Goal: Information Seeking & Learning: Learn about a topic

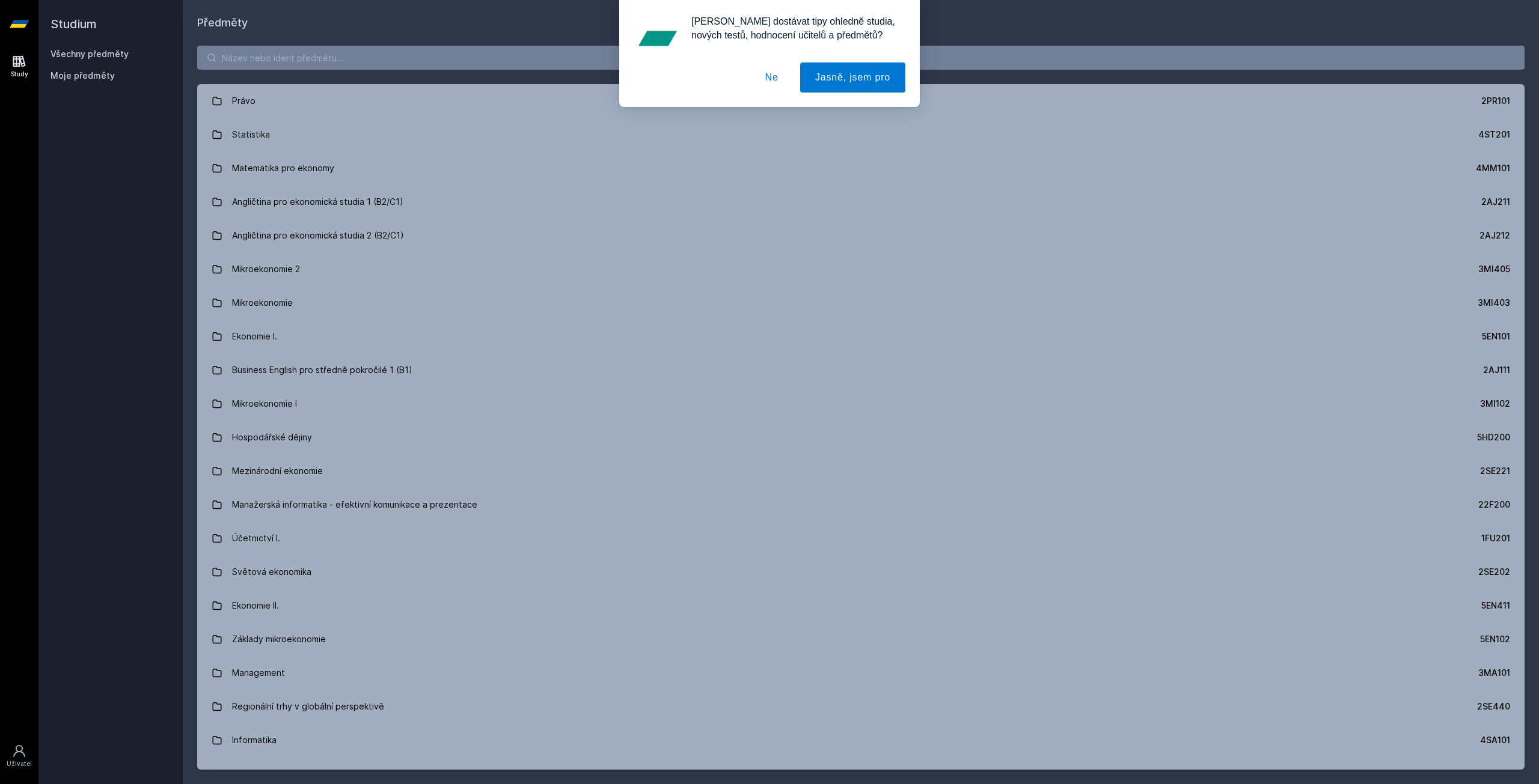
click at [264, 51] on div "[PERSON_NAME] dostávat tipy ohledně studia, nových testů, hodnocení učitelů a p…" at bounding box center [769, 53] width 1539 height 107
drag, startPoint x: 275, startPoint y: 55, endPoint x: 730, endPoint y: 42, distance: 455.2
click at [276, 55] on div "[PERSON_NAME] dostávat tipy ohledně studia, nových testů, hodnocení učitelů a p…" at bounding box center [769, 53] width 1539 height 107
click at [784, 81] on button "Ne" at bounding box center [772, 77] width 43 height 30
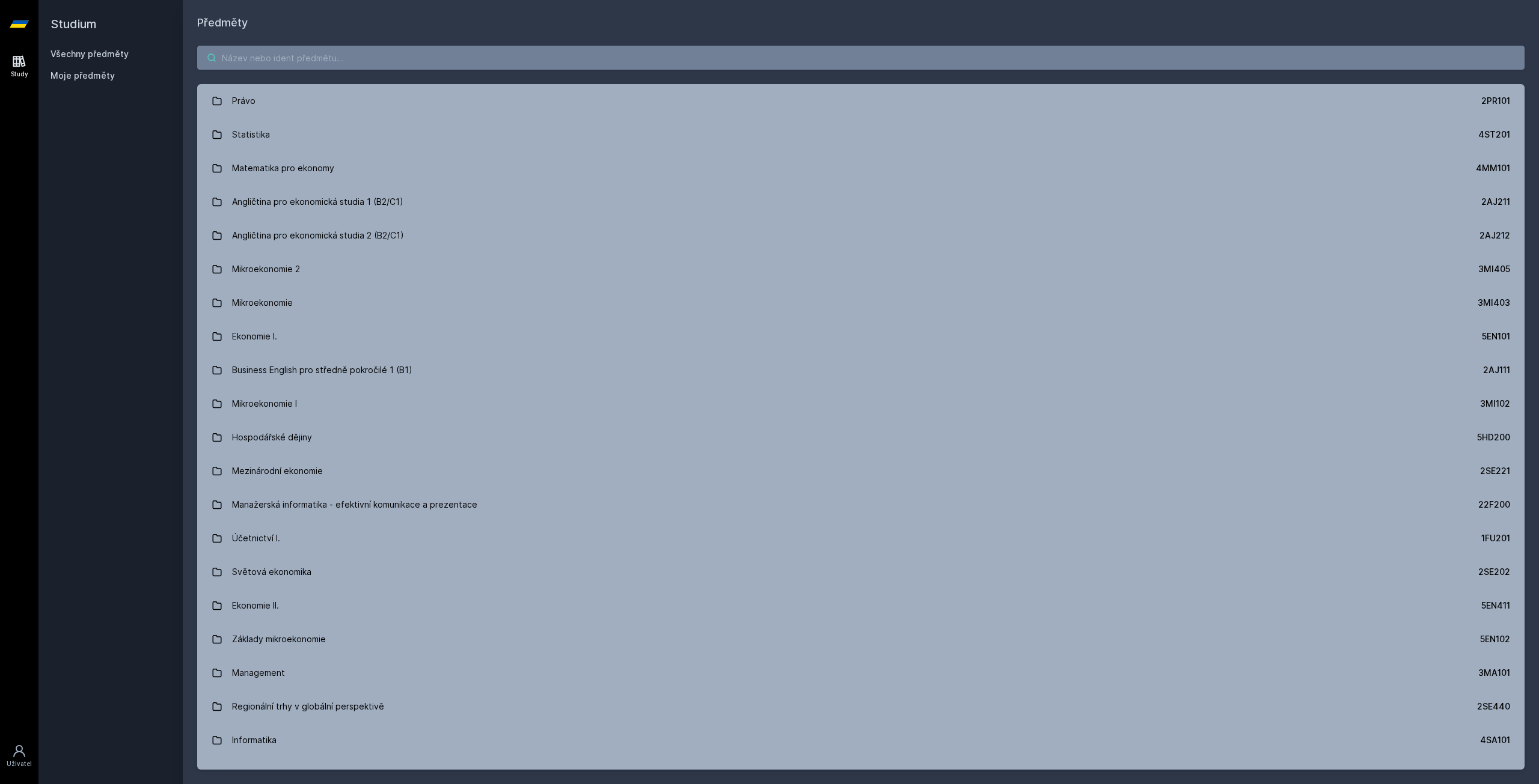
click at [601, 53] on input "search" at bounding box center [860, 58] width 1327 height 24
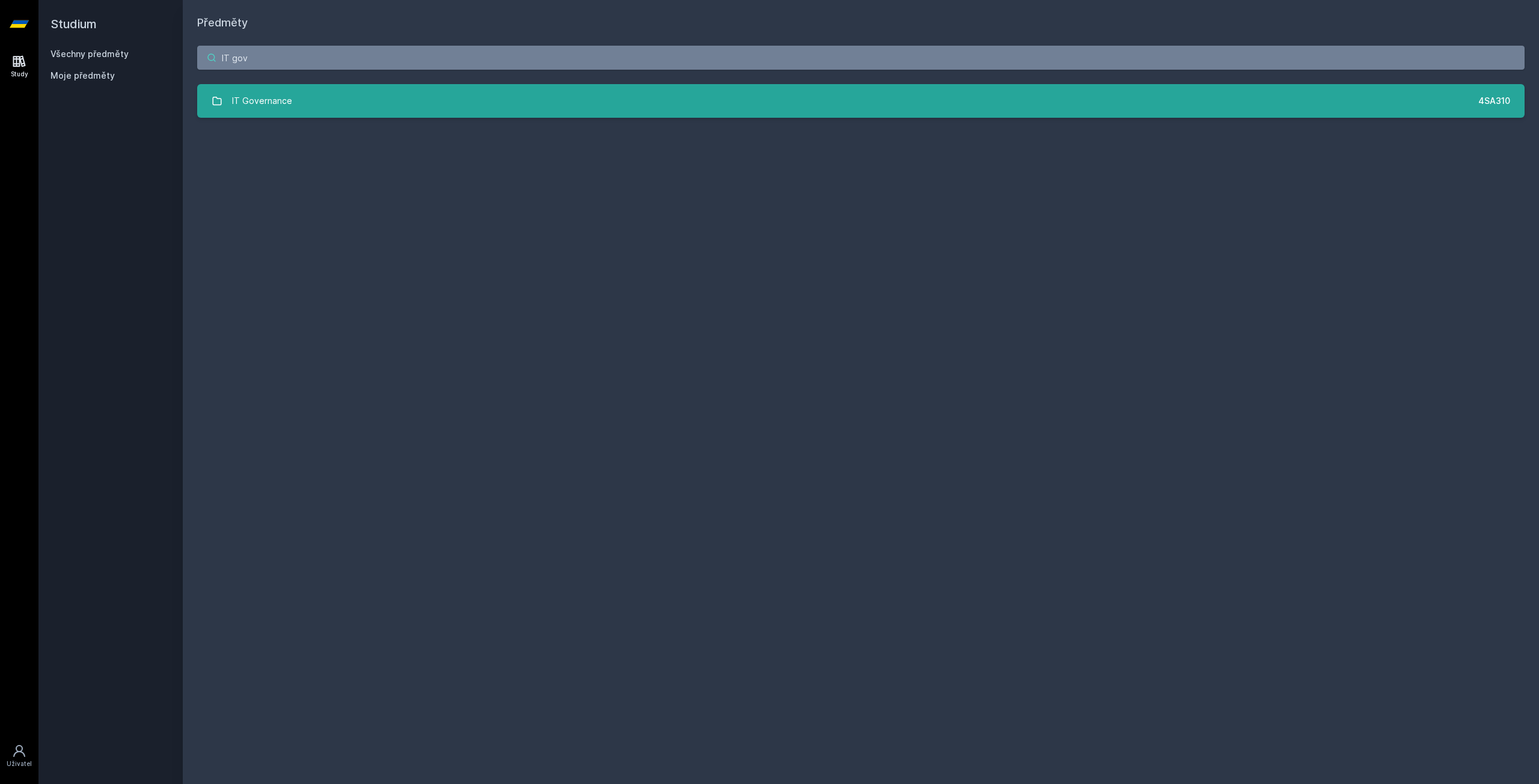
type input "IT gov"
click at [528, 96] on link "IT Governance 4SA310" at bounding box center [860, 101] width 1327 height 34
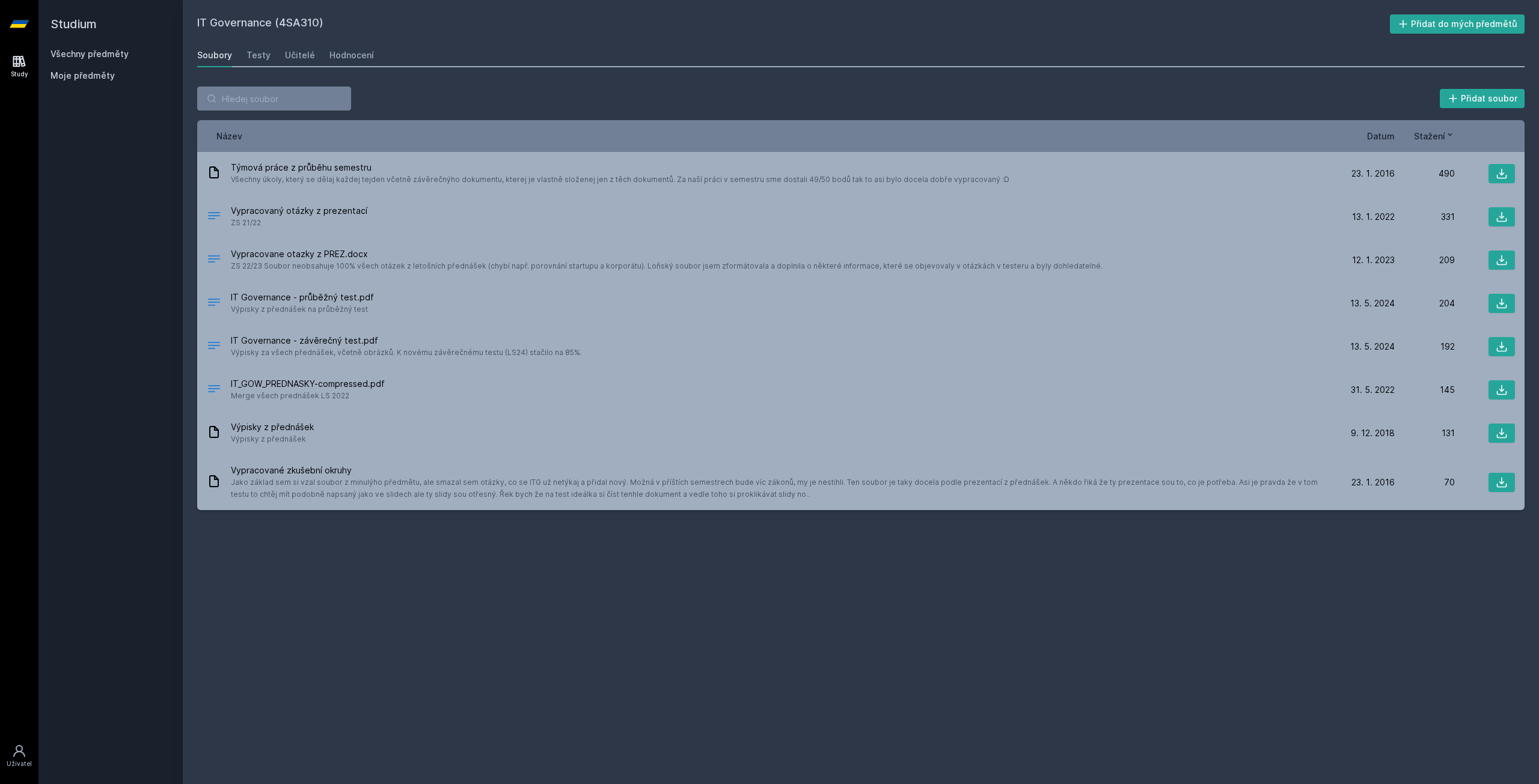
click at [1376, 132] on span "Datum" at bounding box center [1380, 136] width 27 height 13
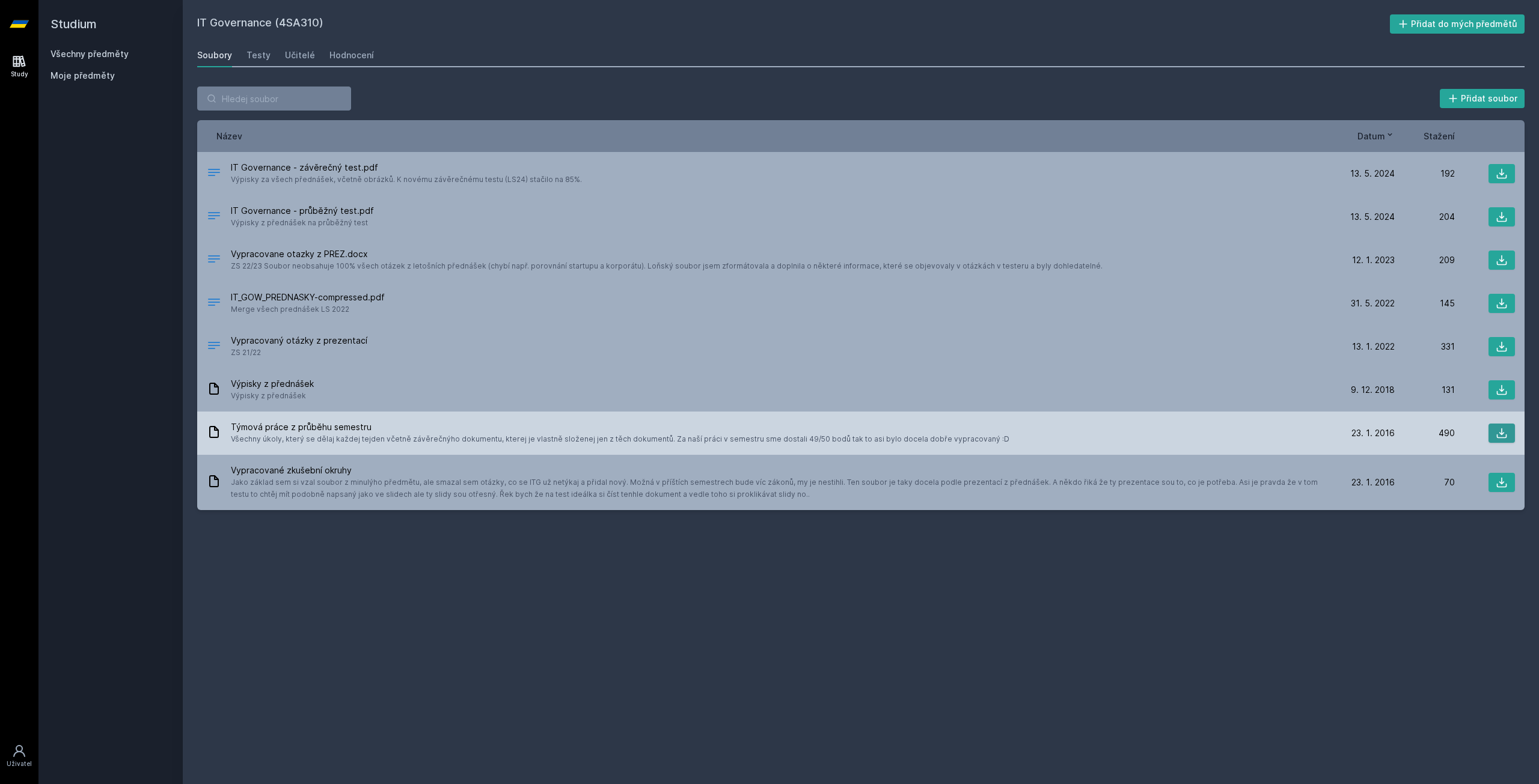
click at [1497, 431] on icon at bounding box center [1501, 433] width 12 height 12
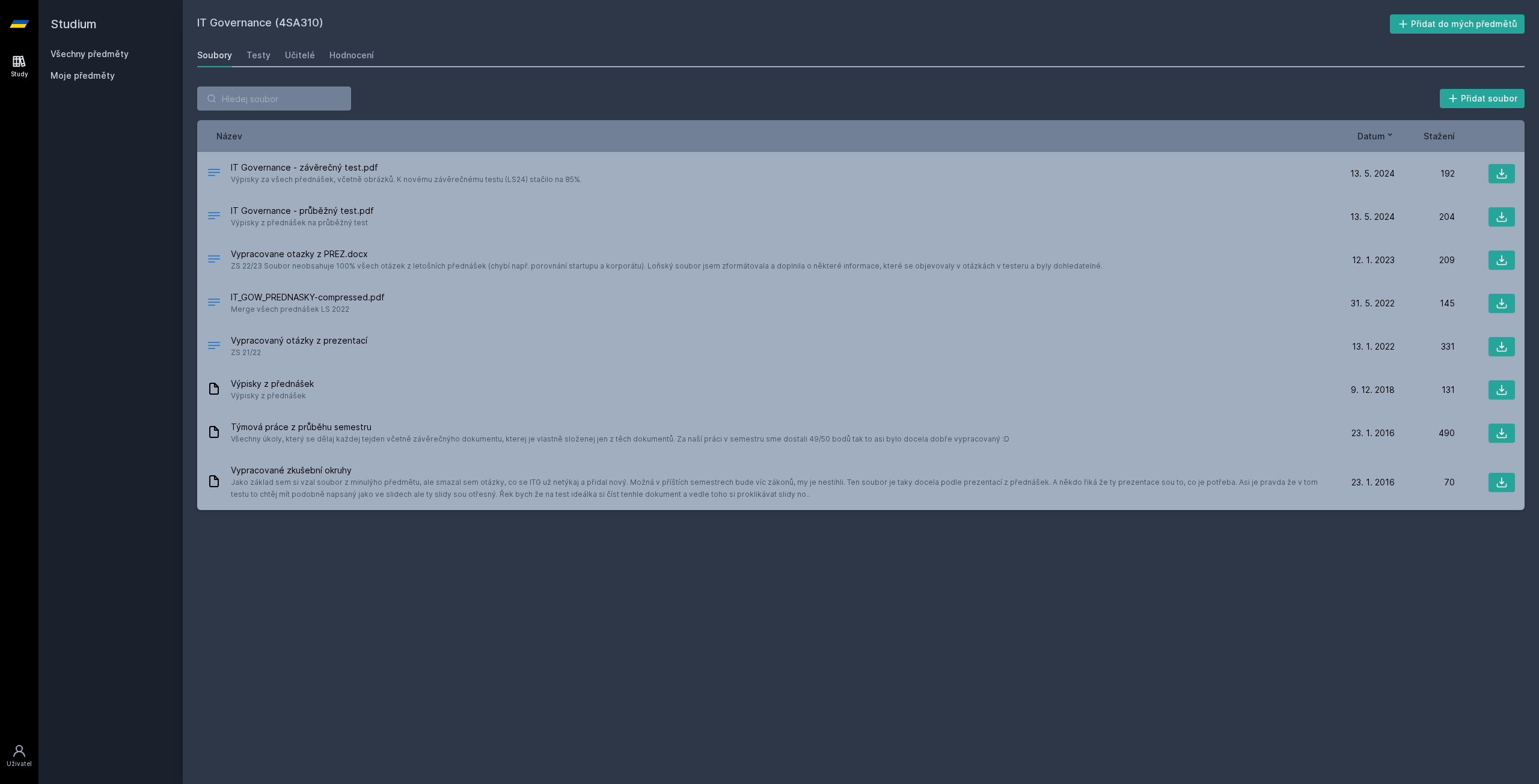
click at [315, 53] on div "Soubory Testy Učitelé Hodnocení" at bounding box center [860, 55] width 1327 height 24
click at [341, 49] on div "Hodnocení" at bounding box center [352, 55] width 45 height 12
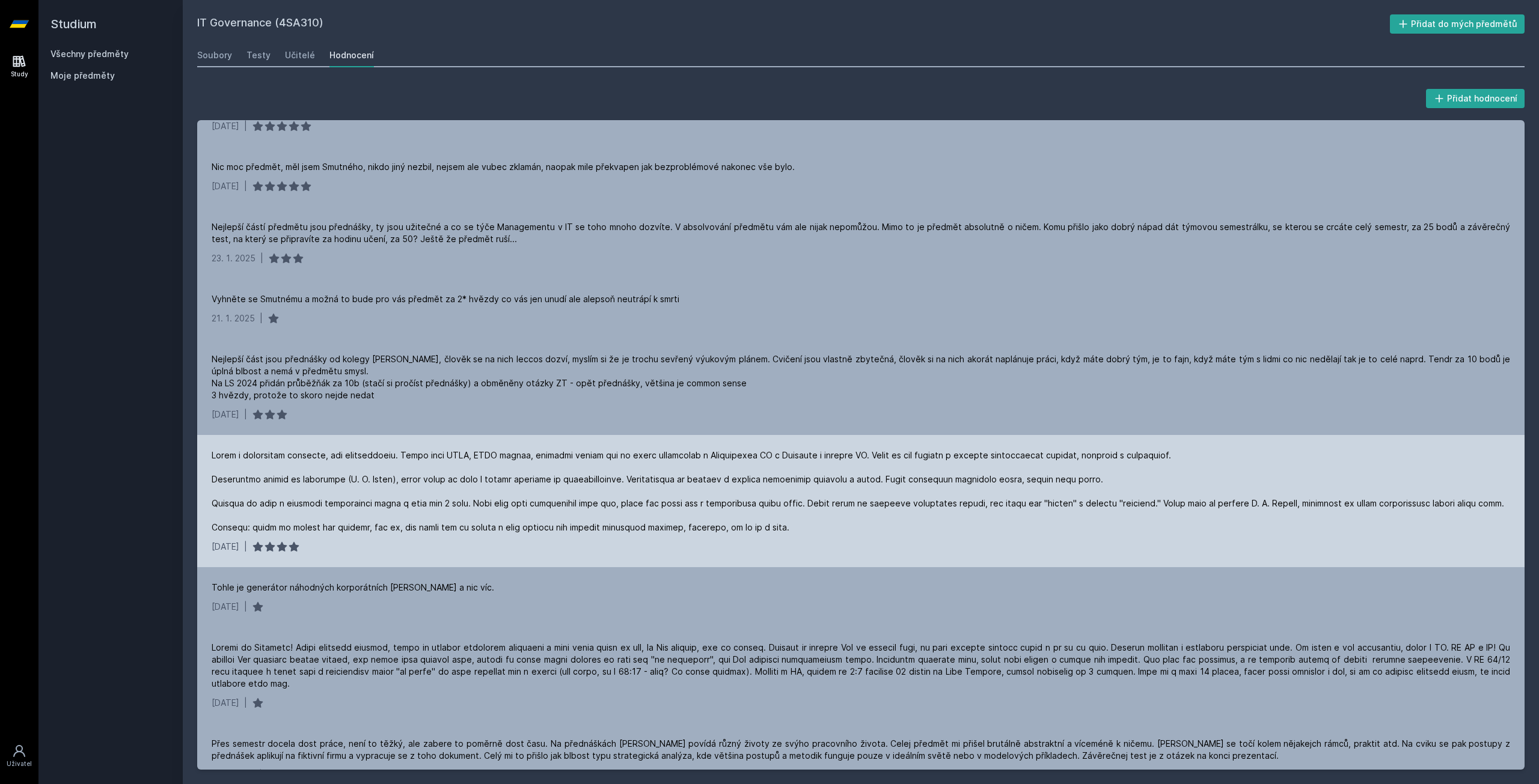
scroll to position [60, 0]
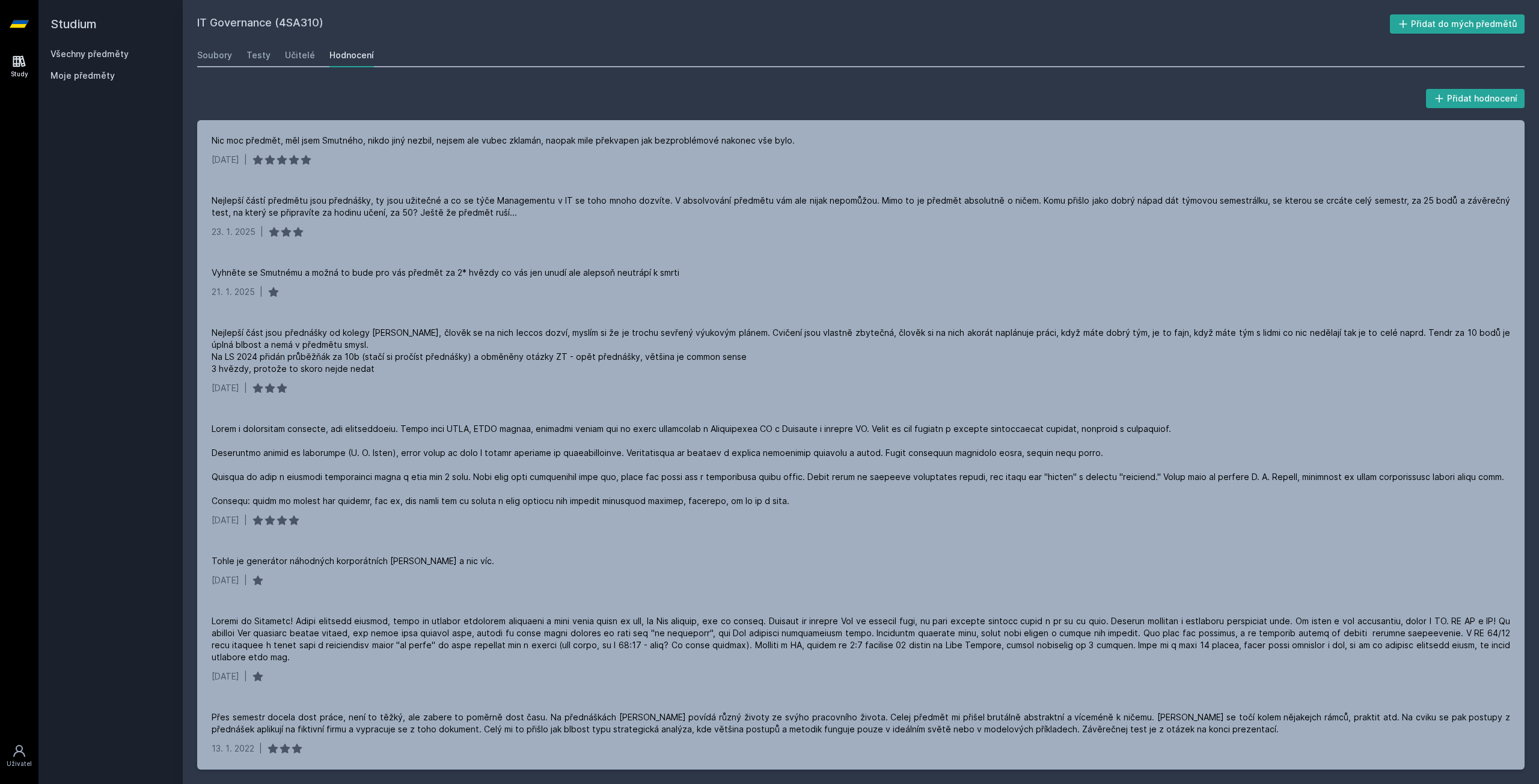
click at [24, 63] on icon at bounding box center [20, 62] width 13 height 11
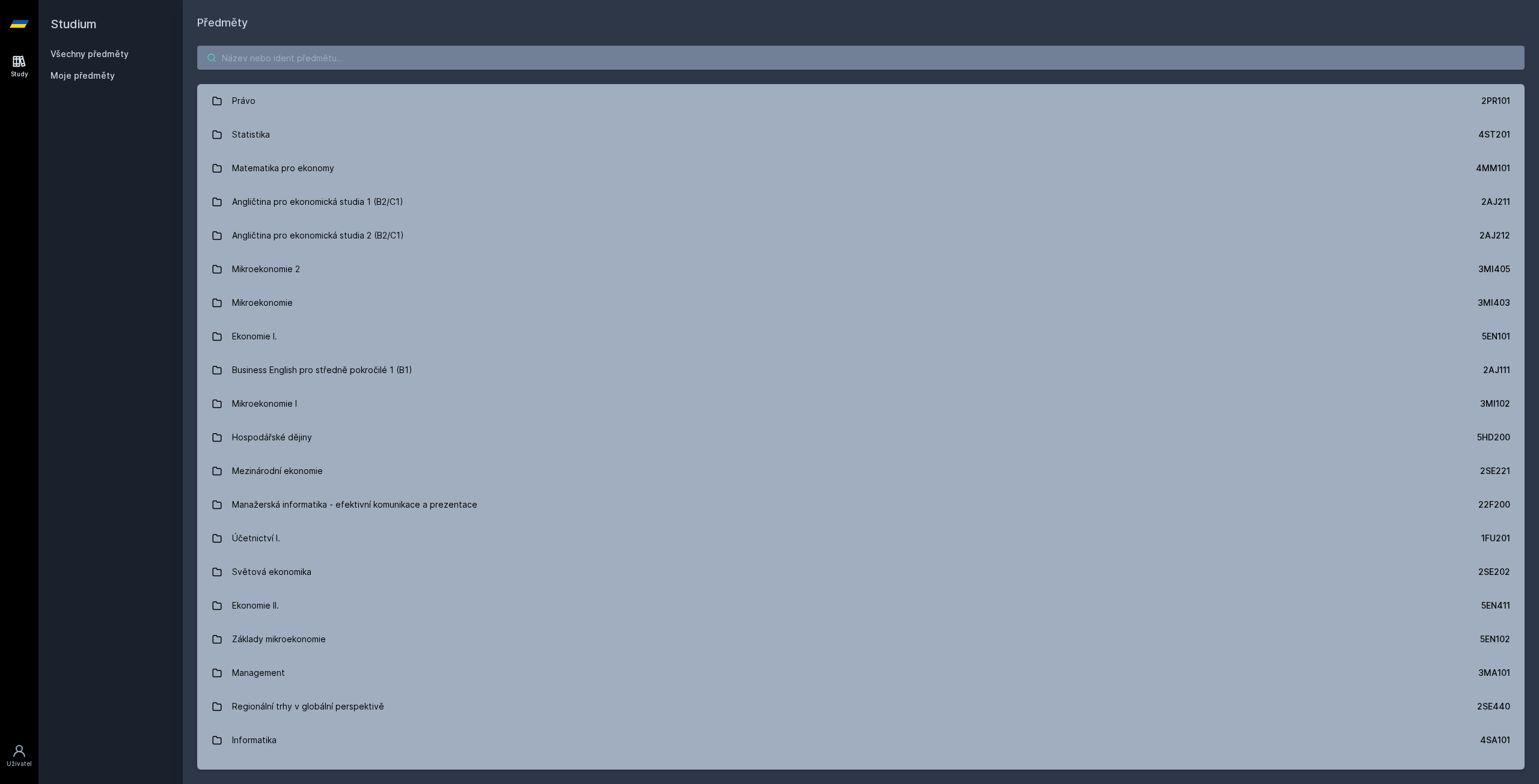
click at [229, 68] on input "search" at bounding box center [860, 58] width 1327 height 24
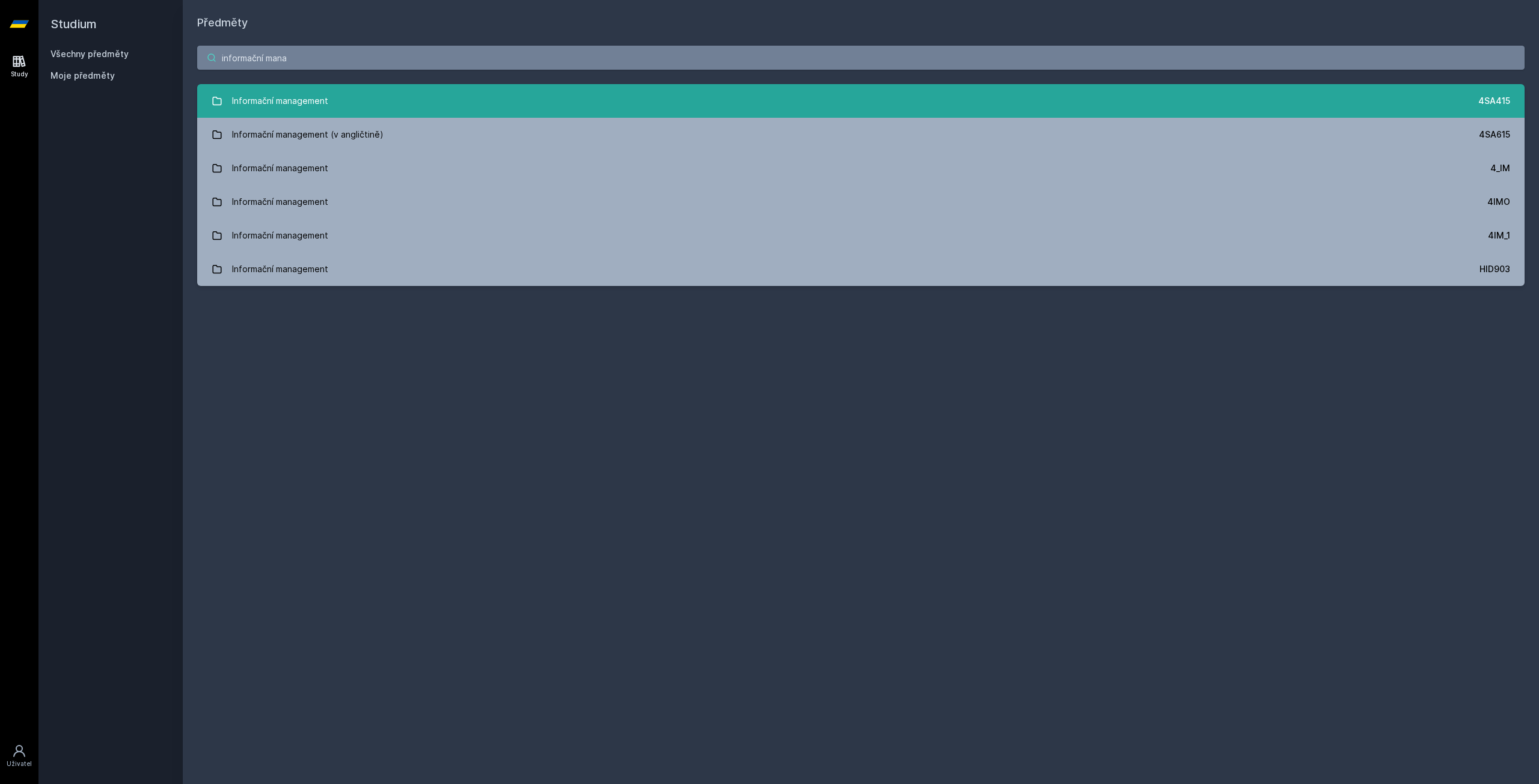
type input "informační mana"
click at [287, 96] on div "Informační management" at bounding box center [280, 101] width 96 height 24
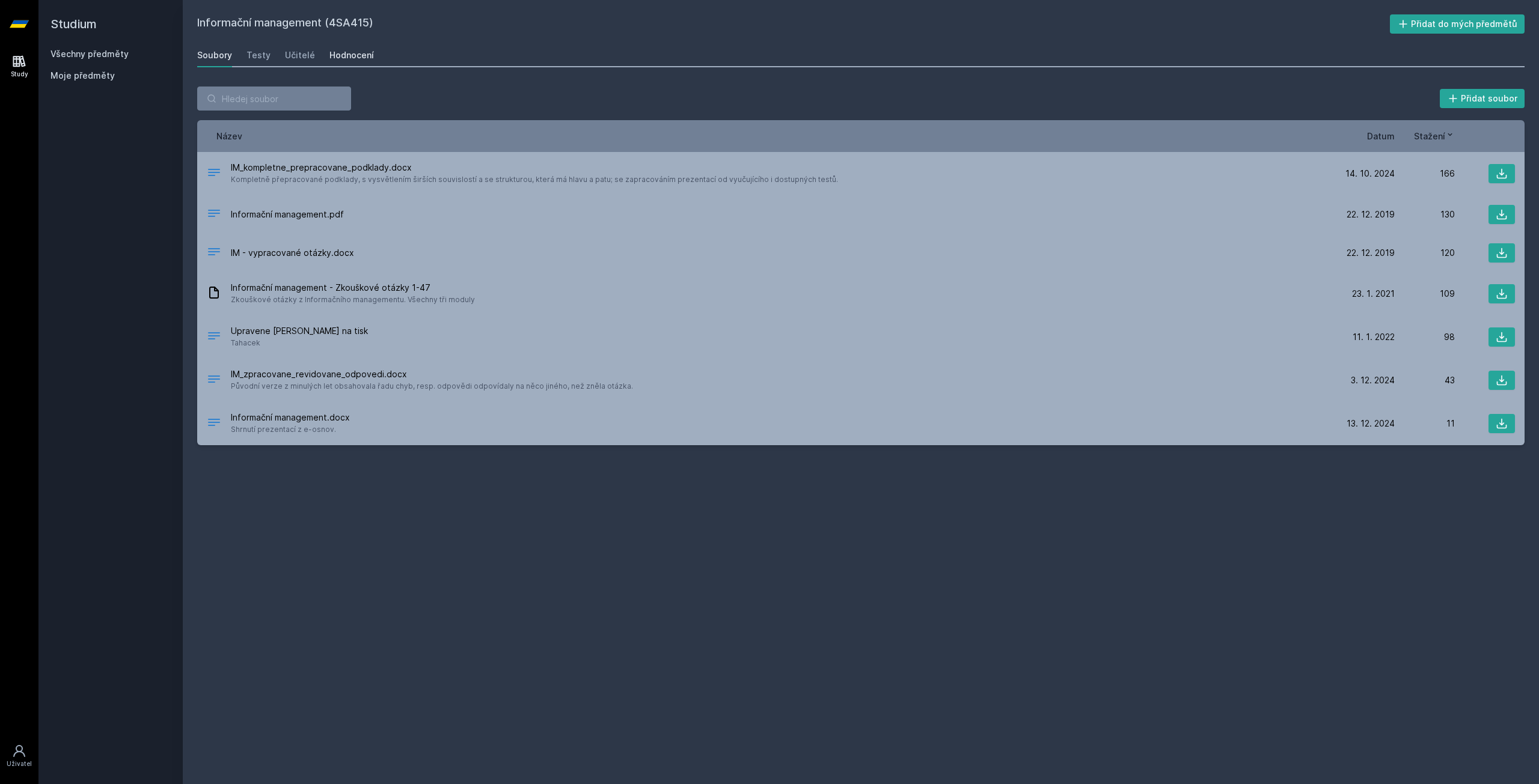
click at [339, 49] on div "Hodnocení" at bounding box center [352, 55] width 45 height 12
